Goal: Task Accomplishment & Management: Use online tool/utility

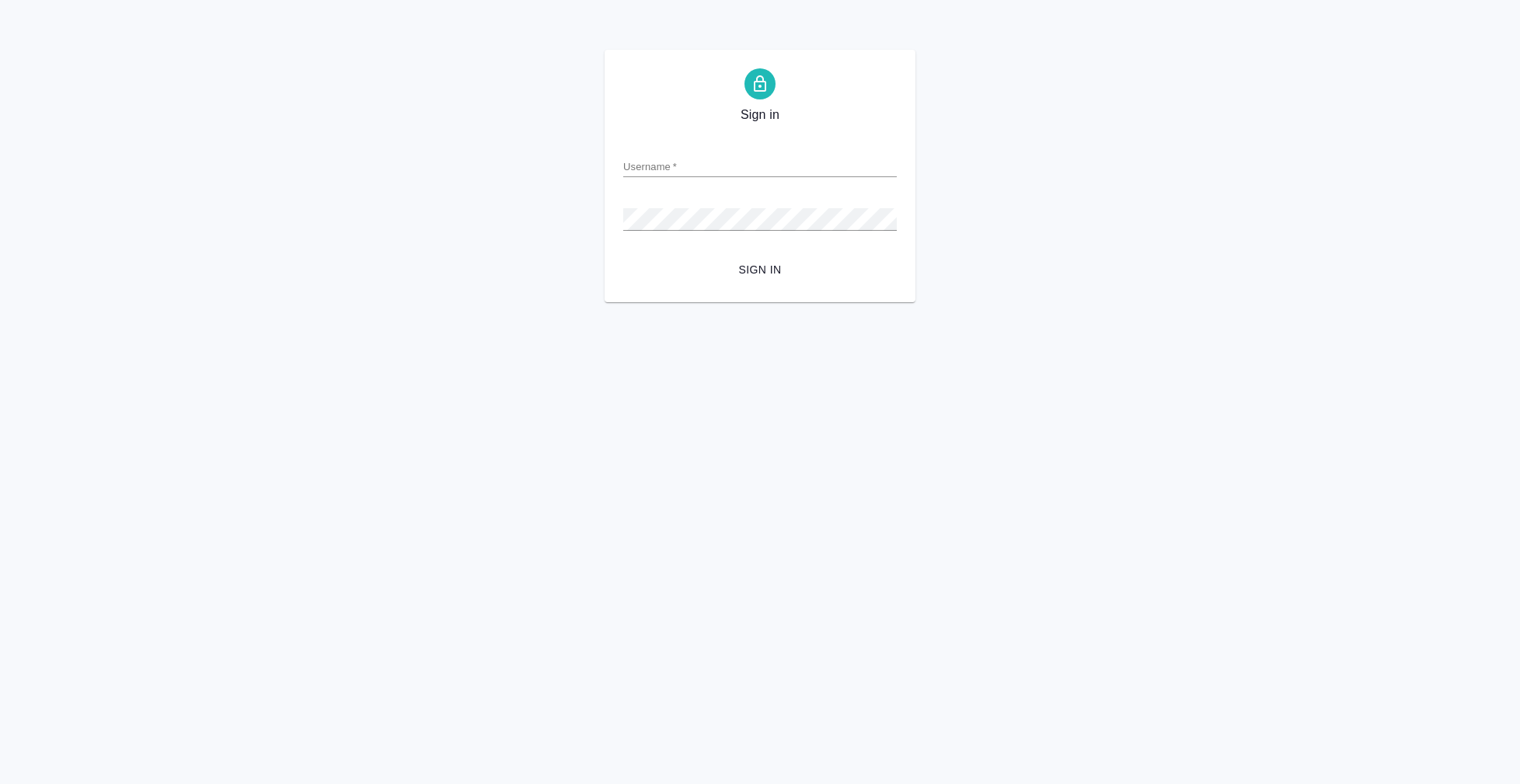
type input "a.nikifortseva@awatera.com"
click at [760, 268] on button "Sign in" at bounding box center [760, 270] width 273 height 29
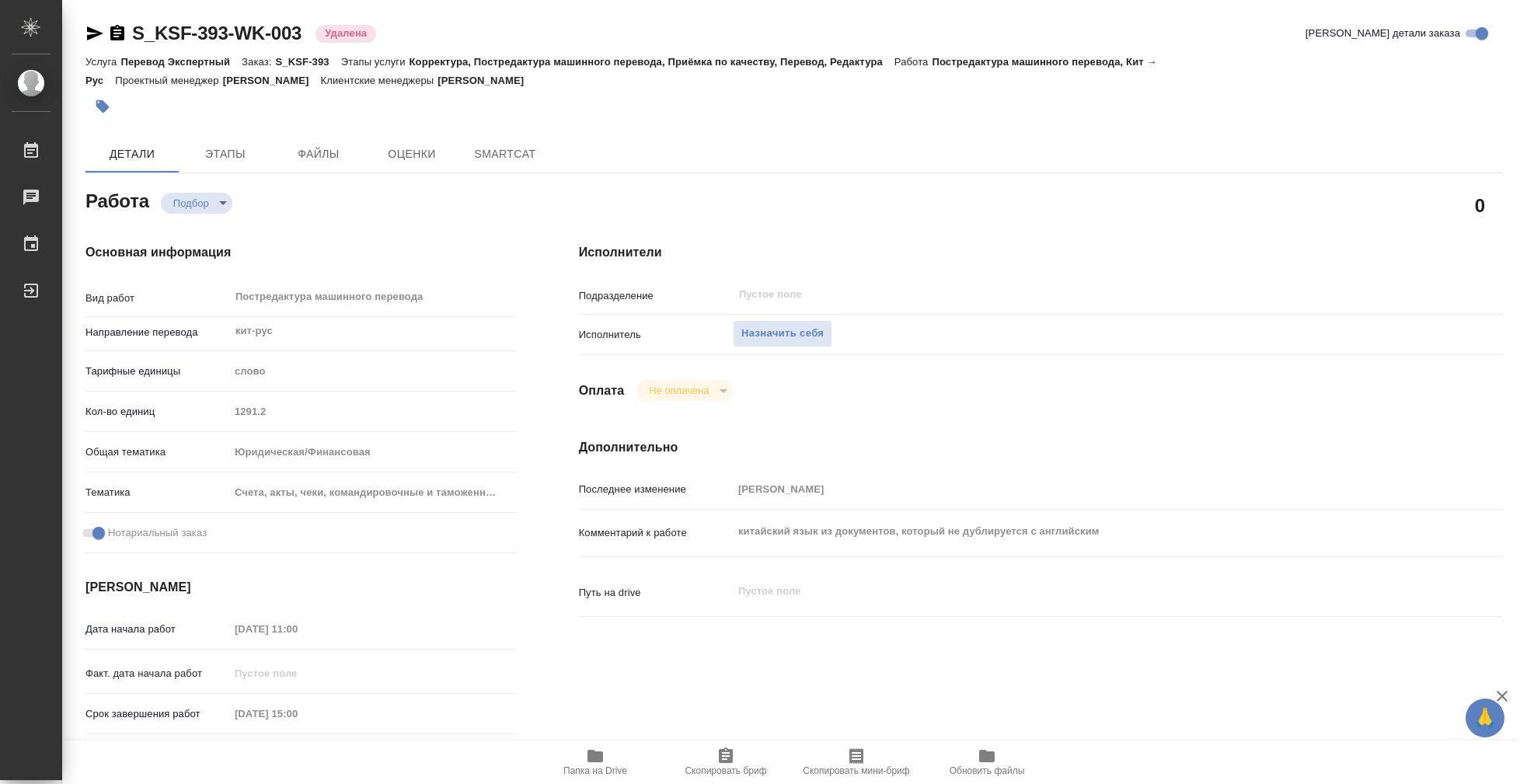
type textarea "x"
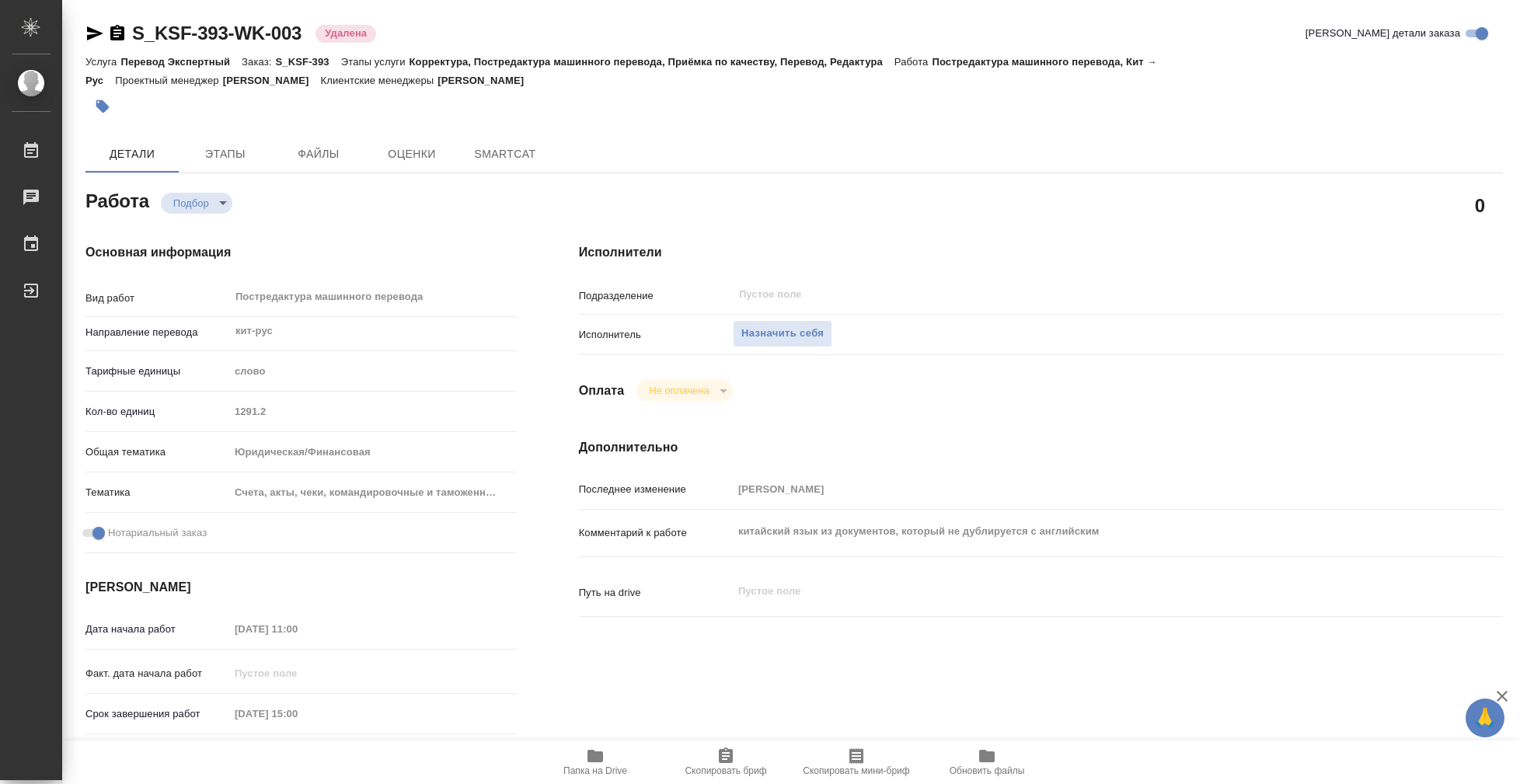
type textarea "x"
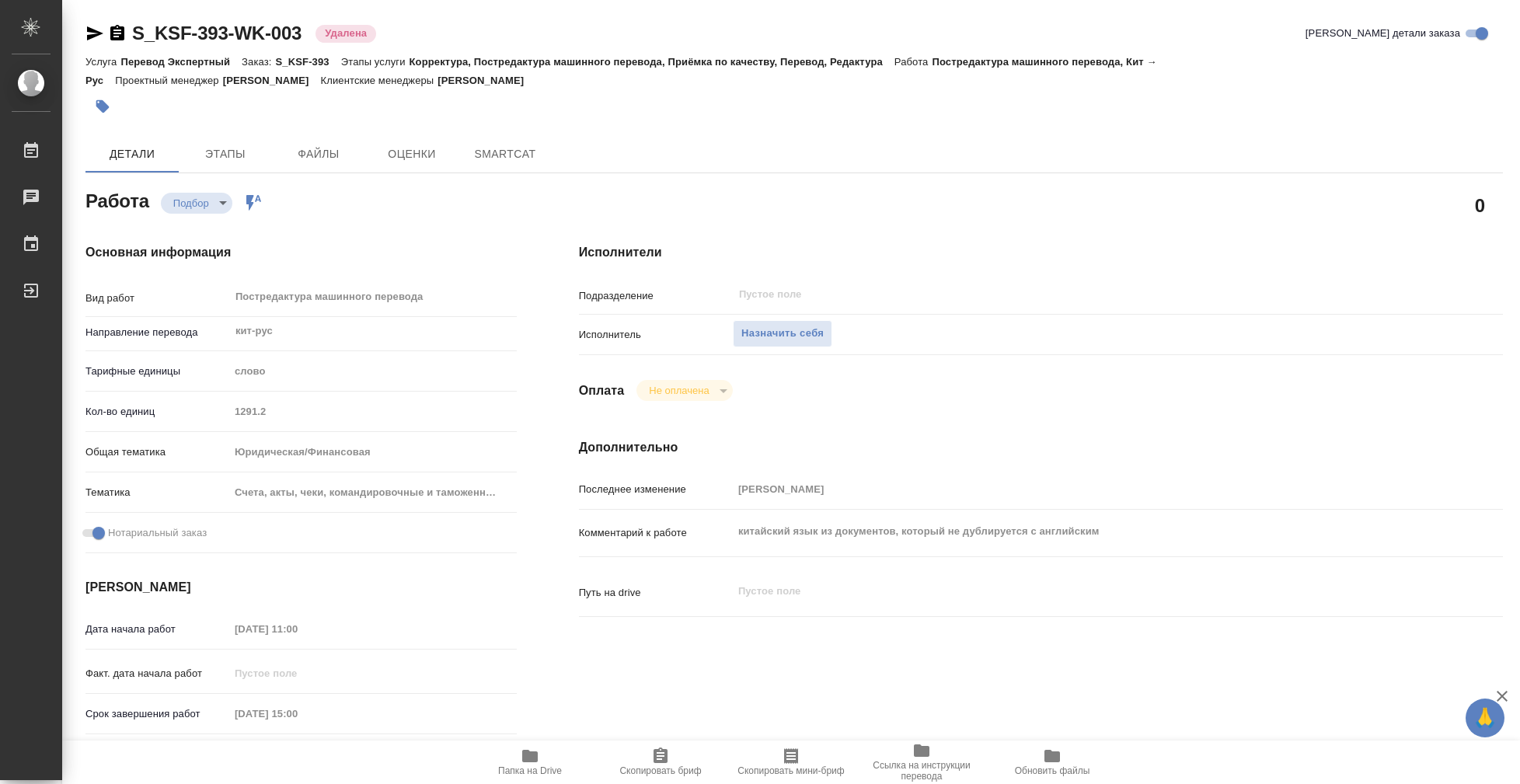
type textarea "x"
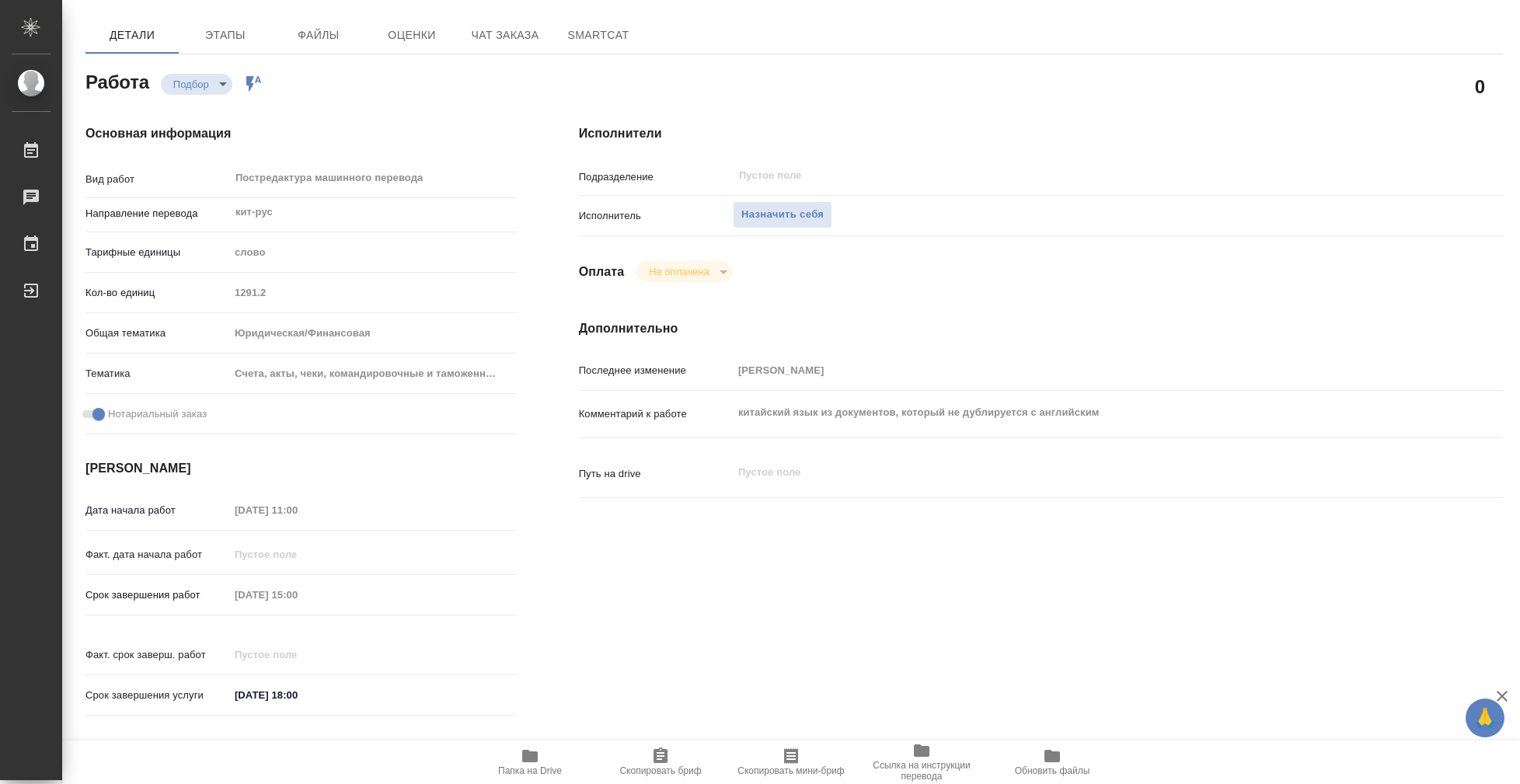
type textarea "x"
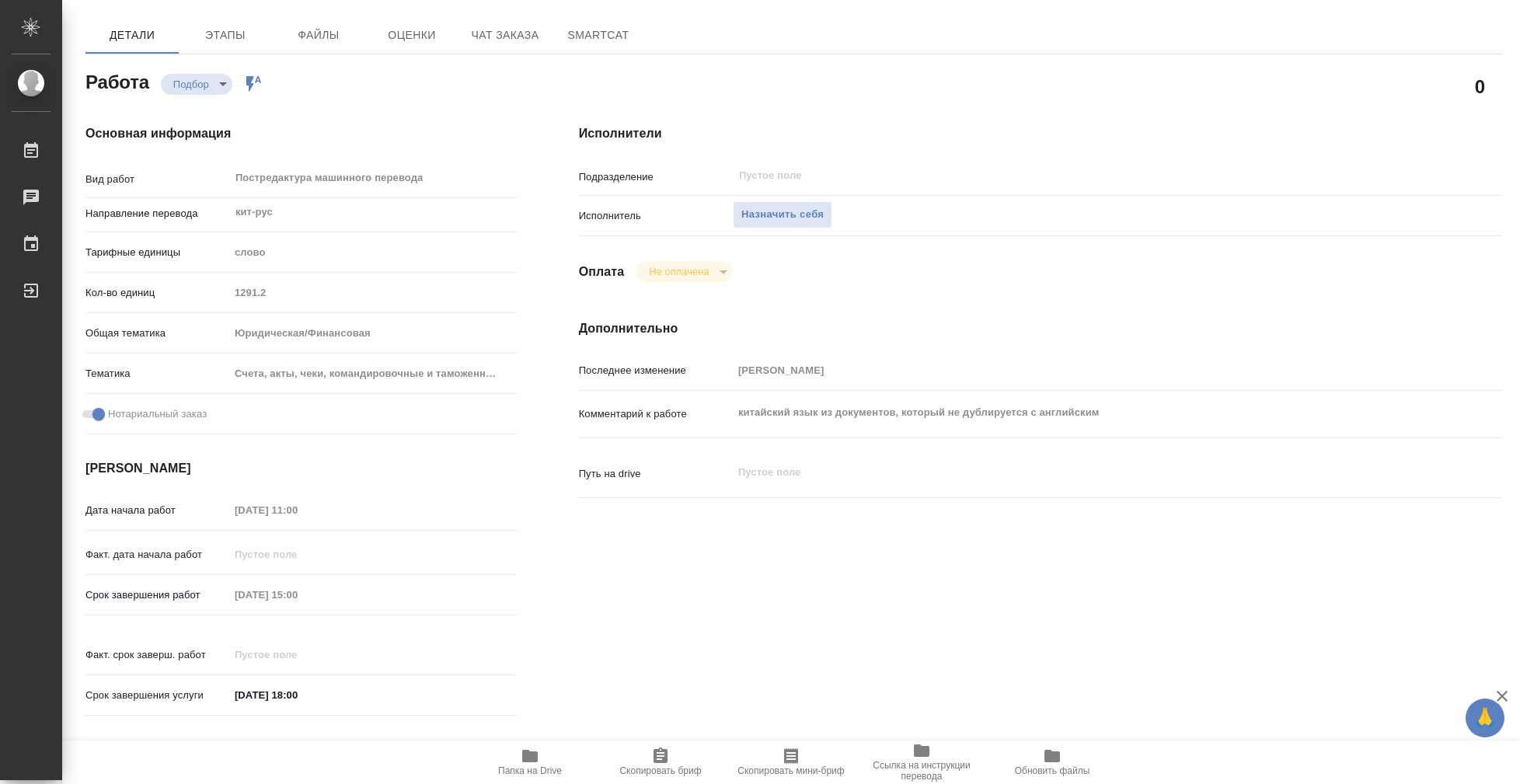
scroll to position [150, 0]
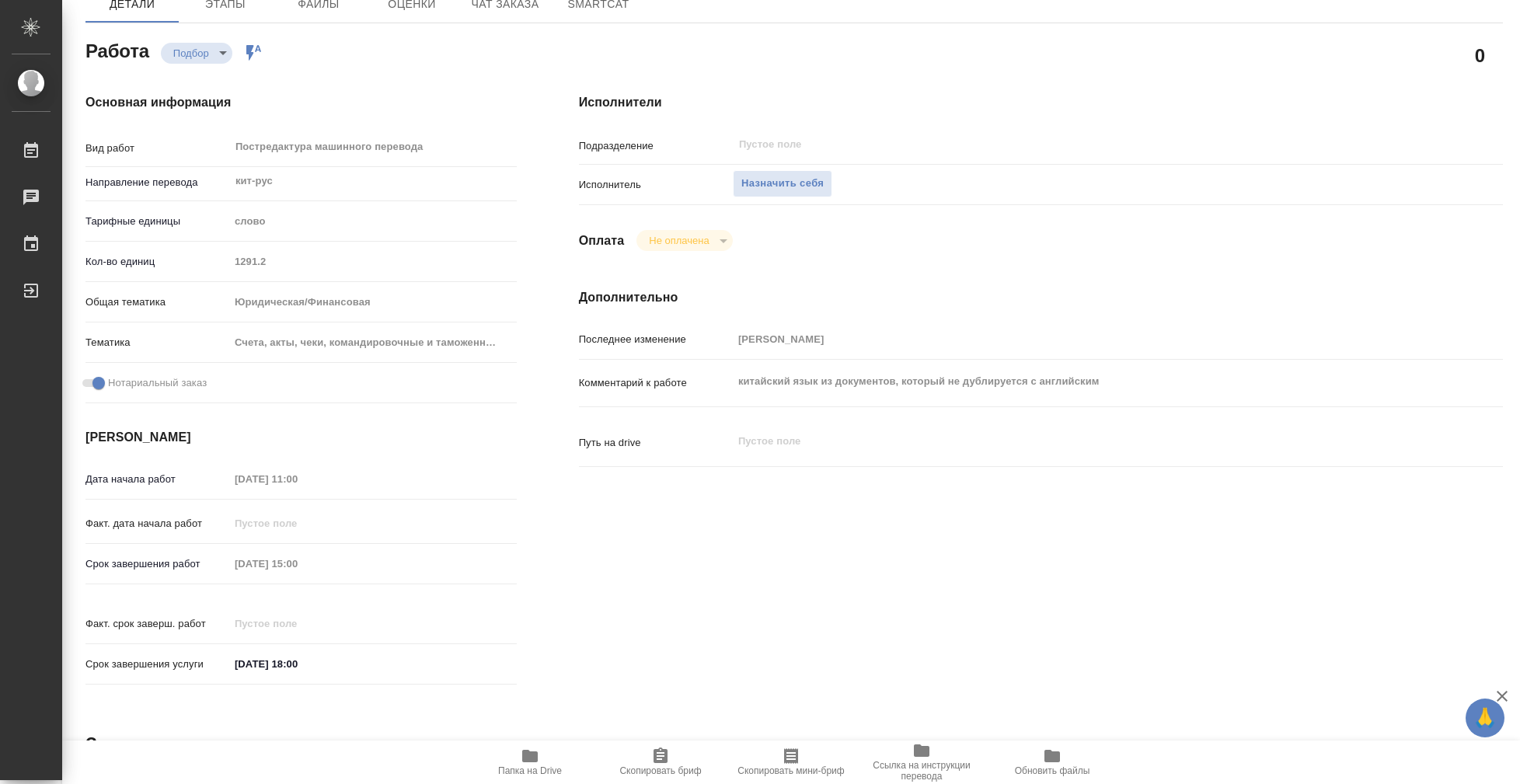
click at [523, 759] on icon "button" at bounding box center [530, 755] width 15 height 12
